Goal: Information Seeking & Learning: Learn about a topic

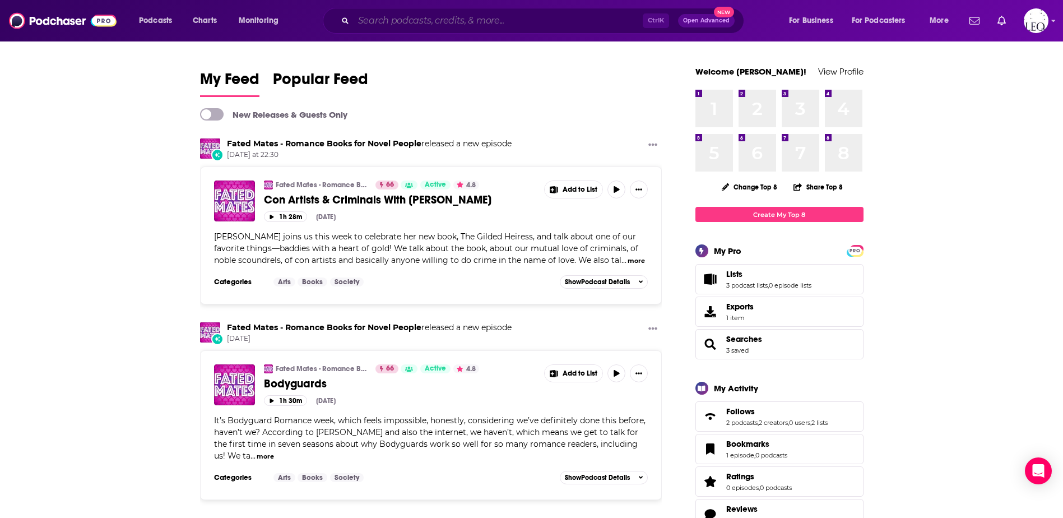
click at [373, 24] on input "Search podcasts, credits, & more..." at bounding box center [498, 21] width 289 height 18
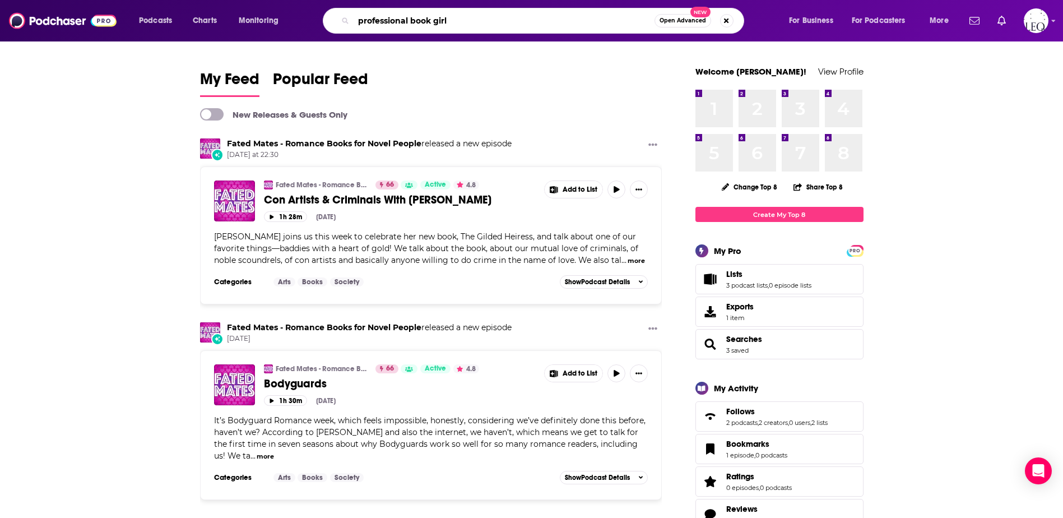
type input "professional book girl"
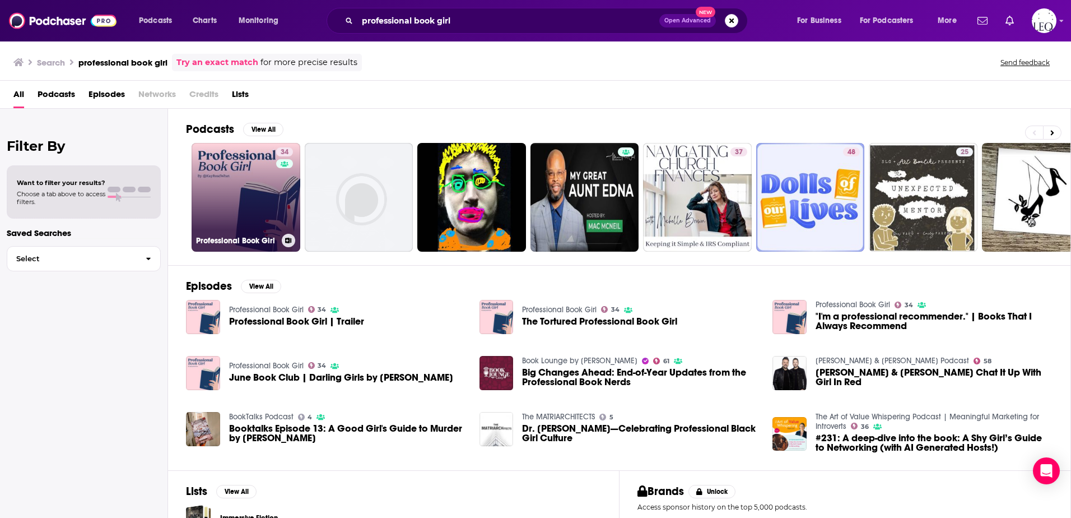
click at [261, 207] on link "34 Professional Book Girl" at bounding box center [246, 197] width 109 height 109
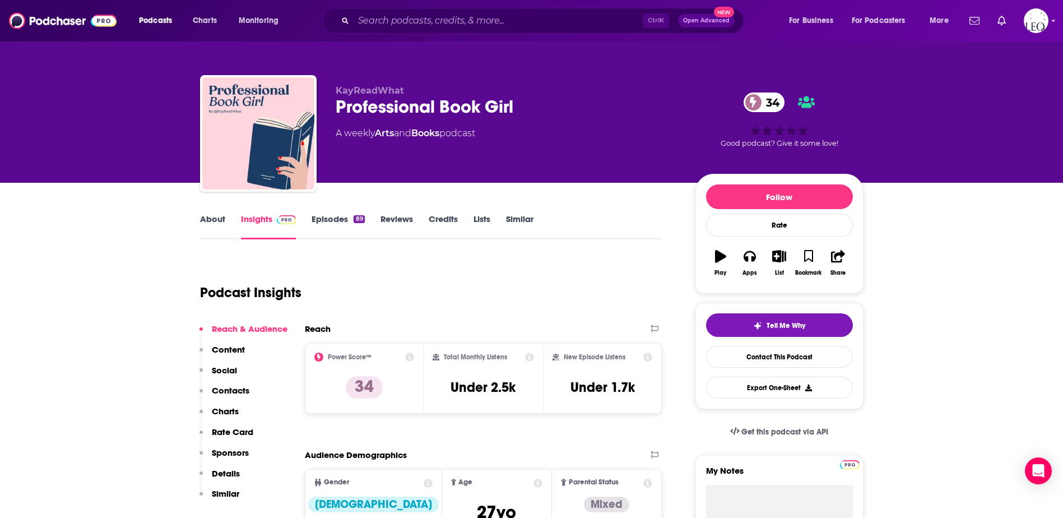
click at [212, 213] on div "About Insights Episodes 89 Reviews Credits Lists Similar" at bounding box center [431, 225] width 462 height 27
click at [209, 221] on link "About" at bounding box center [212, 226] width 25 height 26
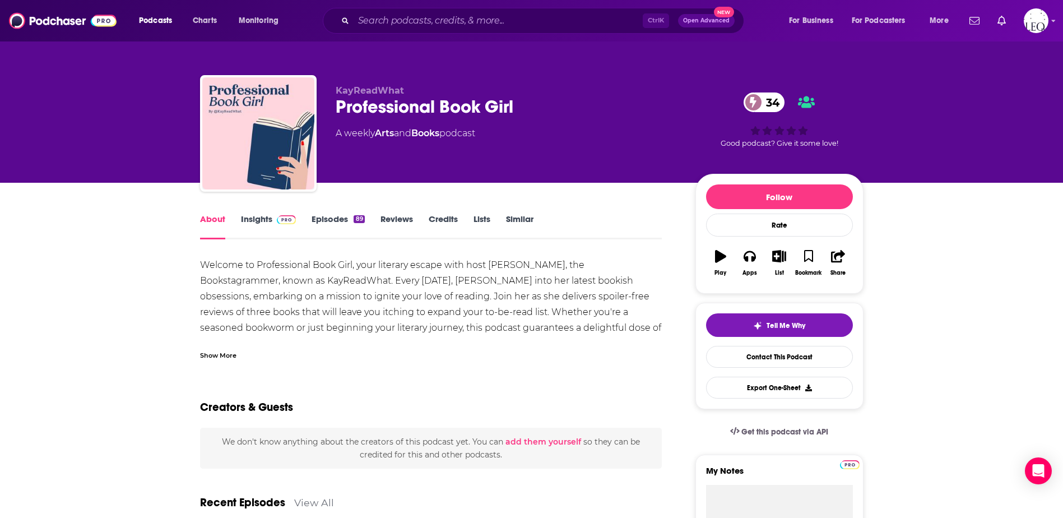
click at [220, 355] on div "Show More" at bounding box center [218, 354] width 36 height 11
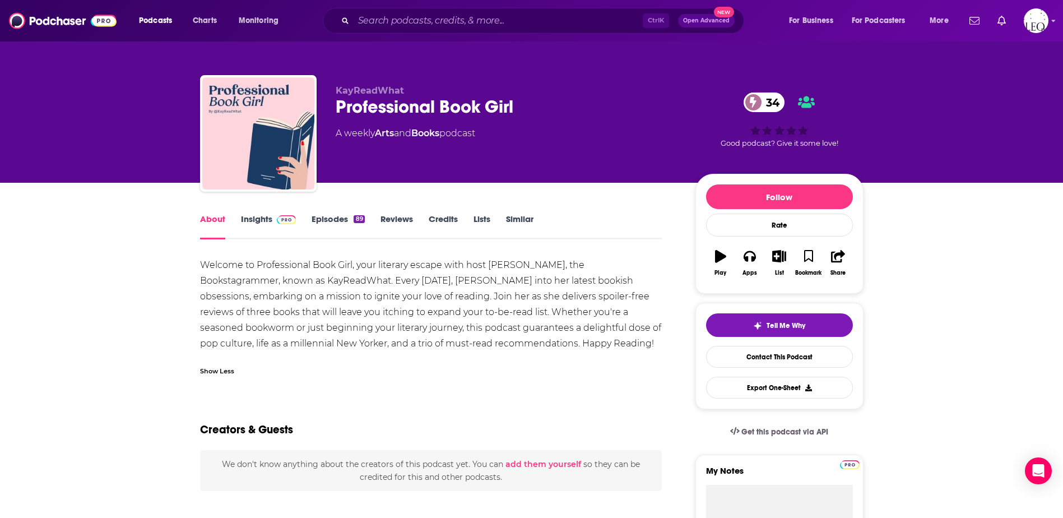
click at [341, 217] on link "Episodes 89" at bounding box center [337, 226] width 53 height 26
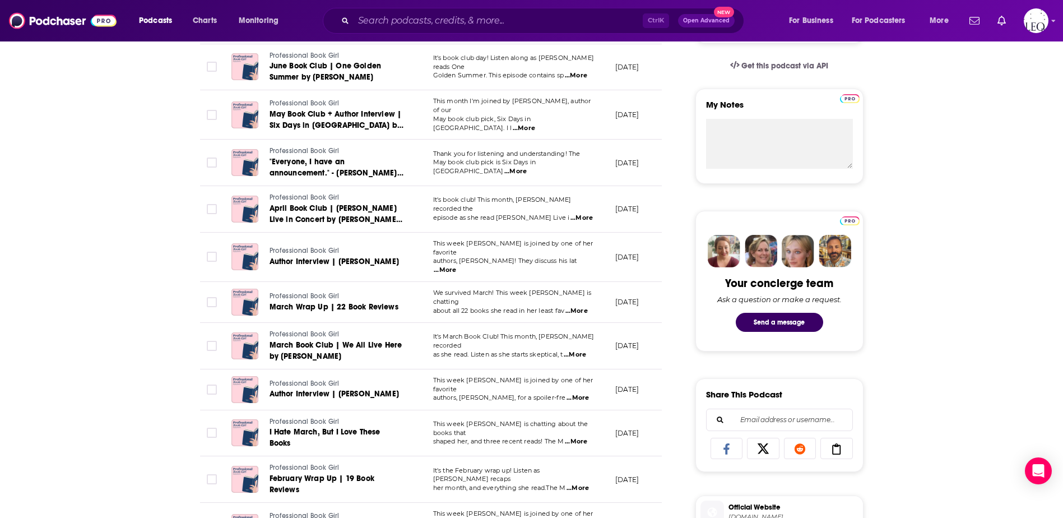
scroll to position [467, 0]
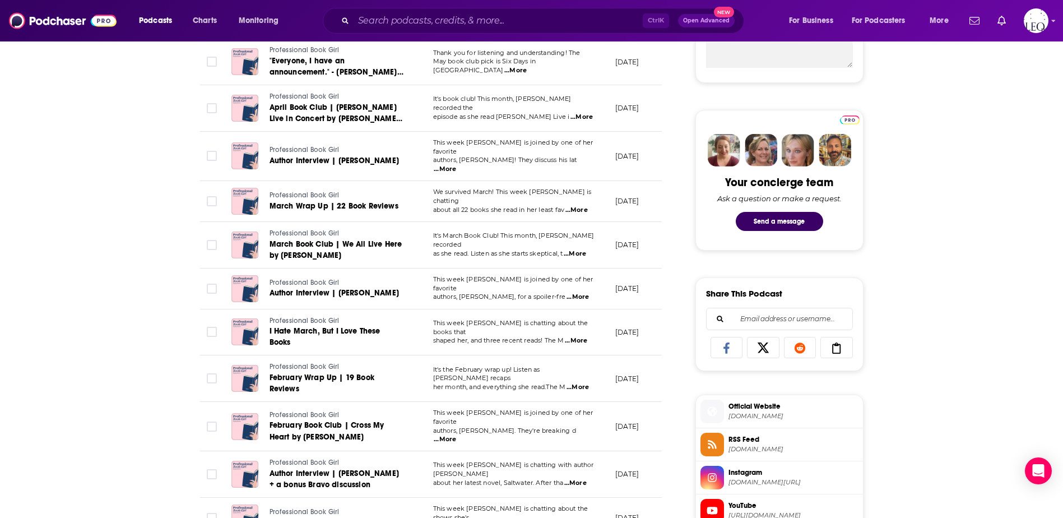
click at [576, 336] on span "...More" at bounding box center [576, 340] width 22 height 9
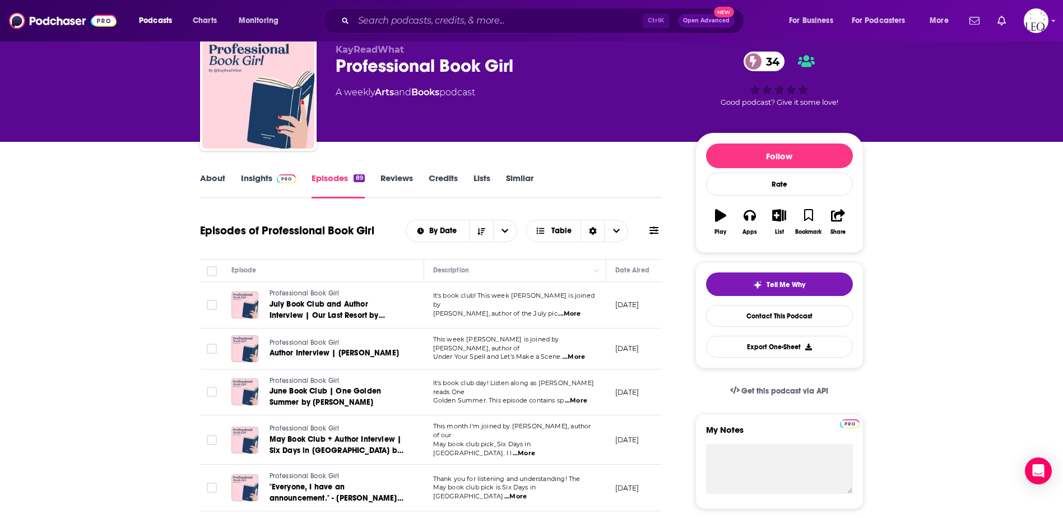
scroll to position [0, 0]
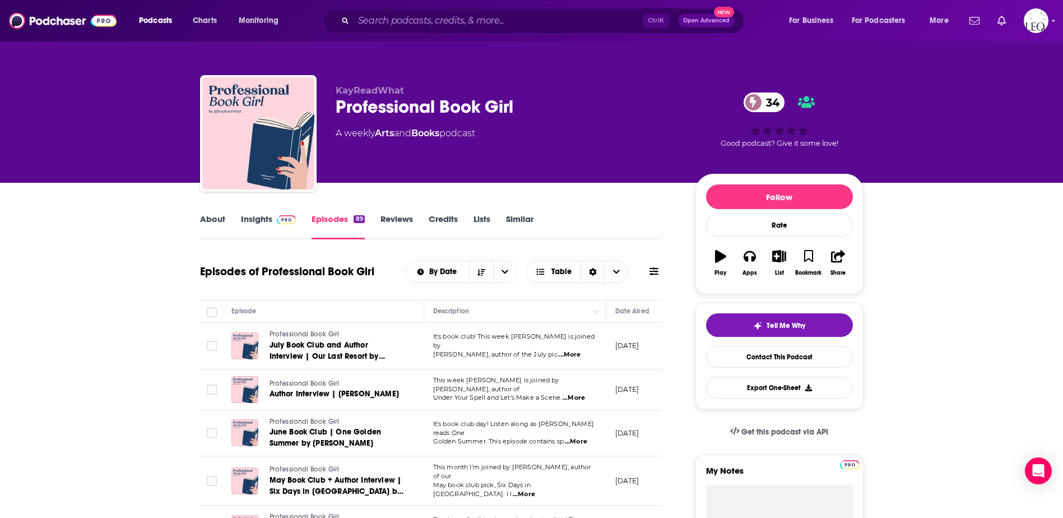
click at [201, 216] on link "About" at bounding box center [212, 226] width 25 height 26
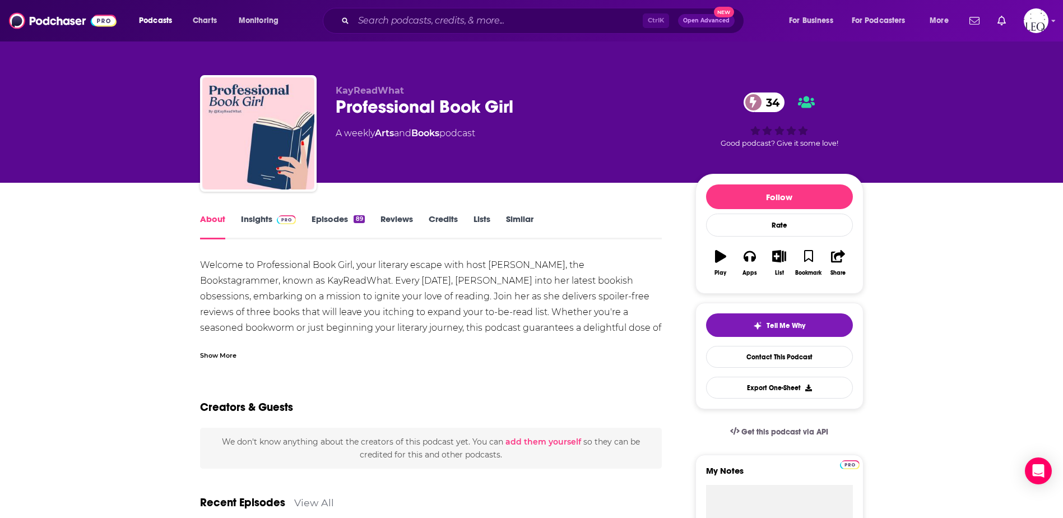
click at [272, 218] on span at bounding box center [284, 218] width 24 height 11
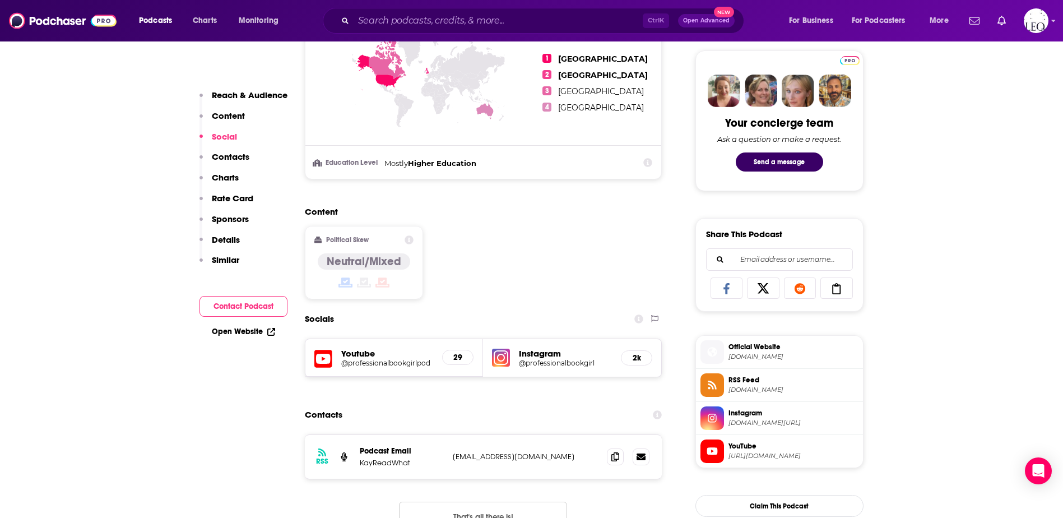
scroll to position [654, 0]
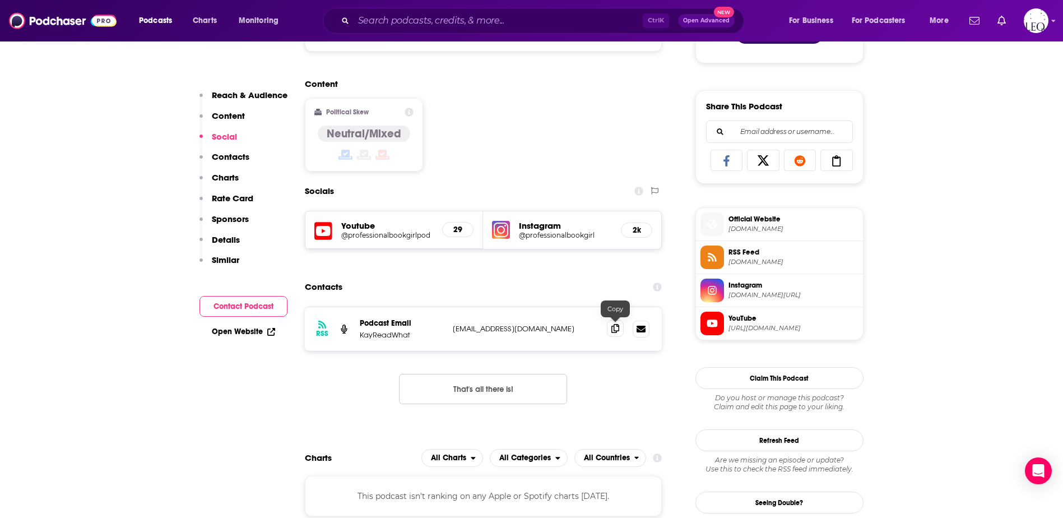
click at [617, 332] on icon at bounding box center [615, 328] width 8 height 9
